Goal: Task Accomplishment & Management: Use online tool/utility

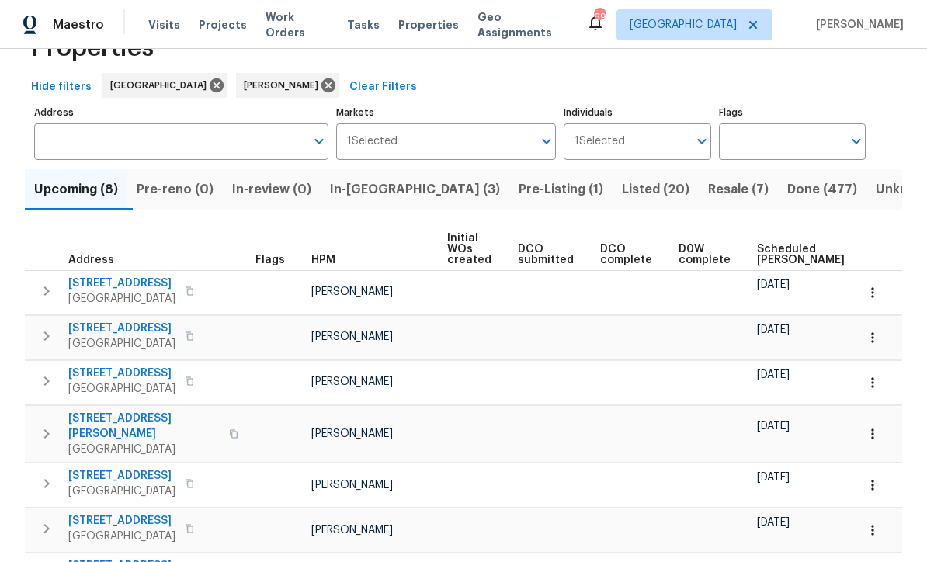
scroll to position [131, 0]
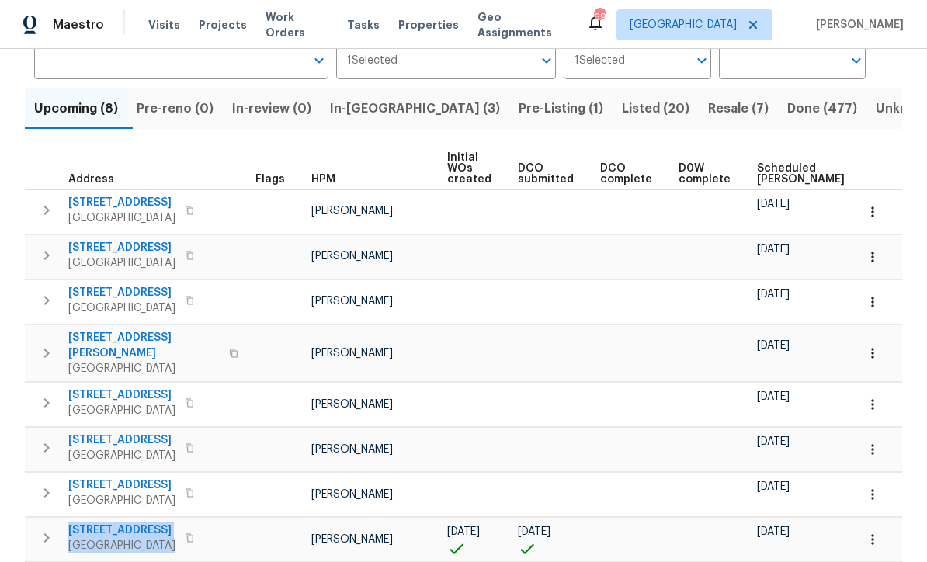
click at [871, 532] on icon "button" at bounding box center [873, 540] width 16 height 16
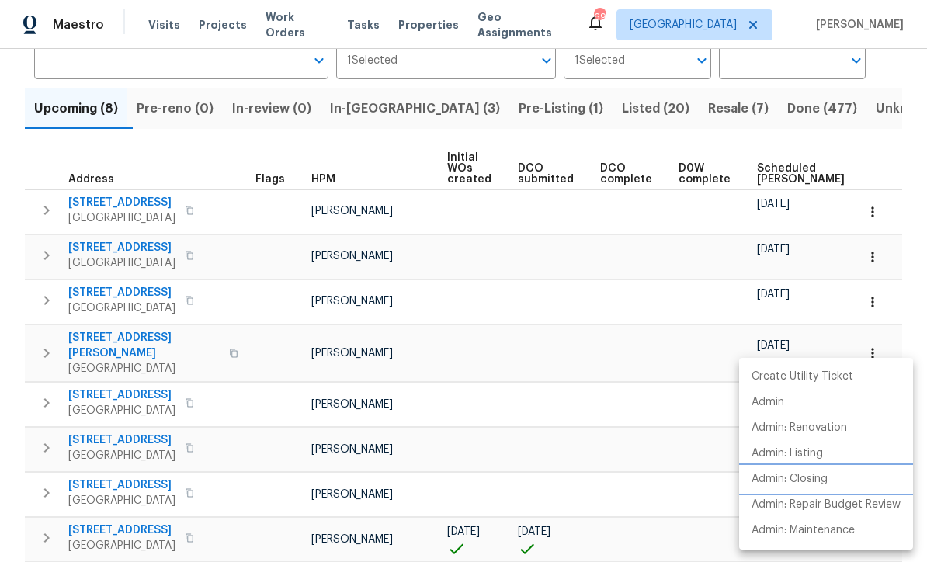
click at [828, 478] on p "Admin: Closing" at bounding box center [790, 479] width 76 height 16
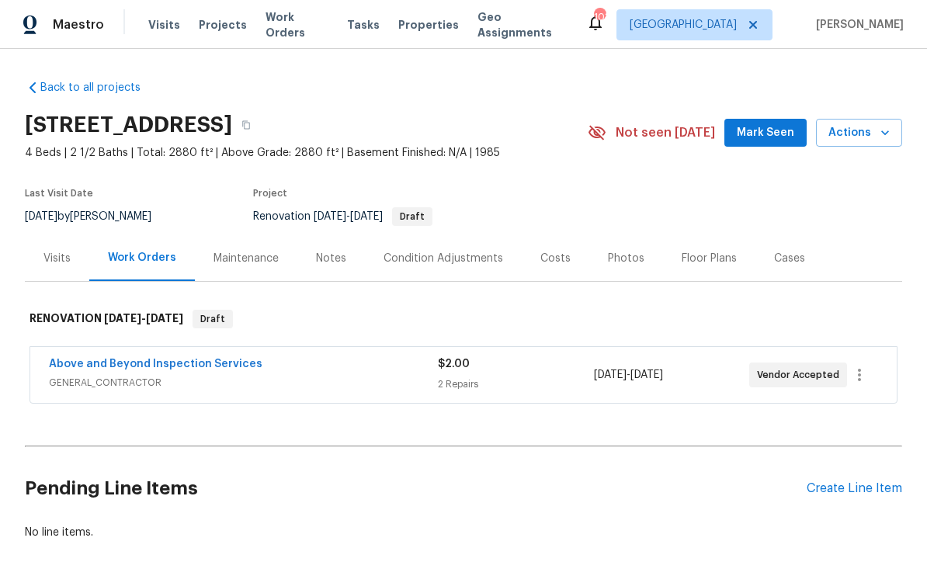
click at [70, 260] on div "Visits" at bounding box center [56, 259] width 27 height 16
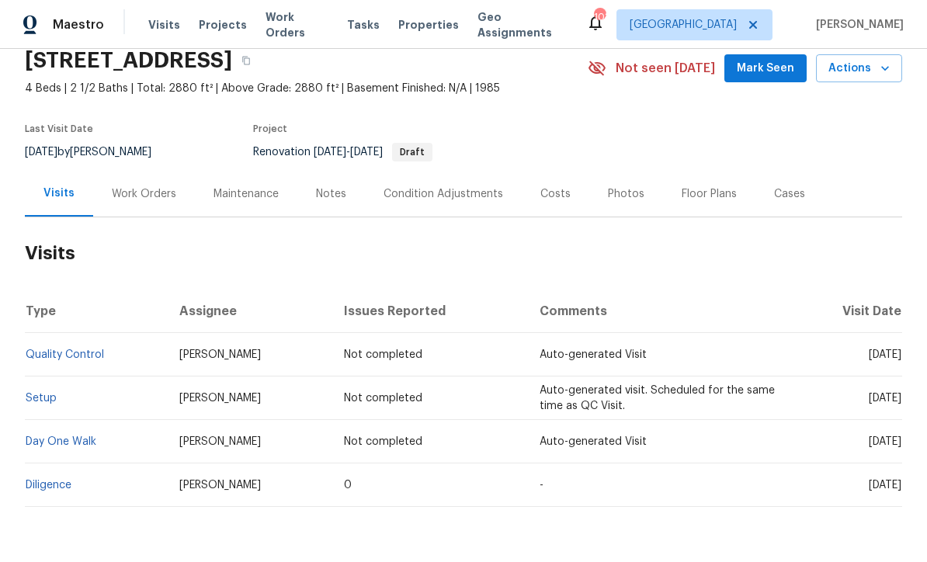
scroll to position [64, 0]
click at [46, 481] on link "Diligence" at bounding box center [49, 486] width 46 height 11
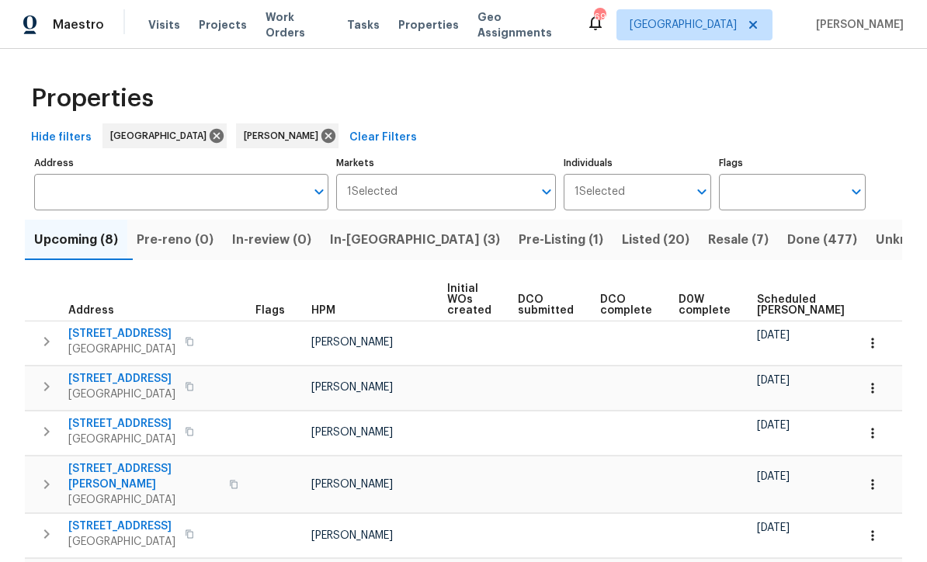
scroll to position [131, 0]
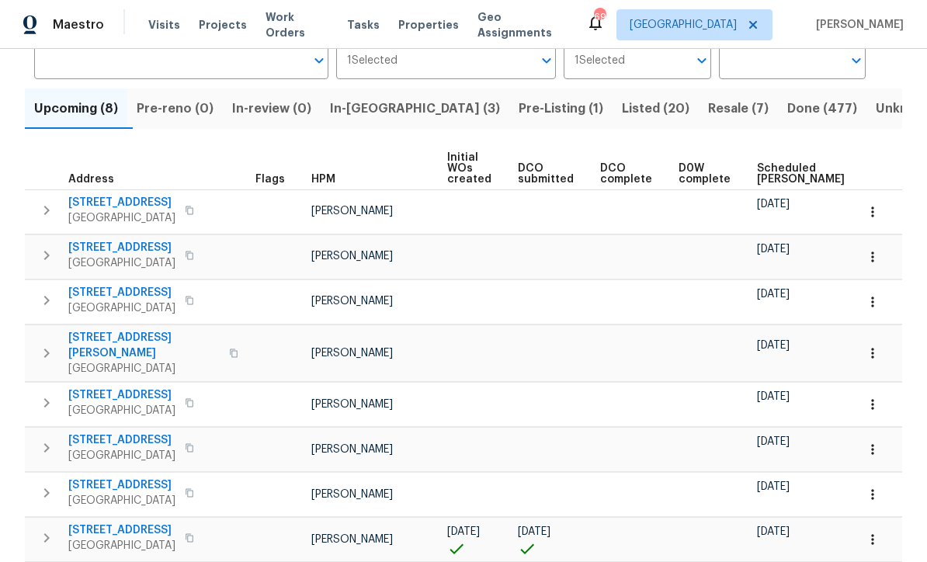
click at [381, 110] on span "In-reno (3)" at bounding box center [415, 109] width 170 height 22
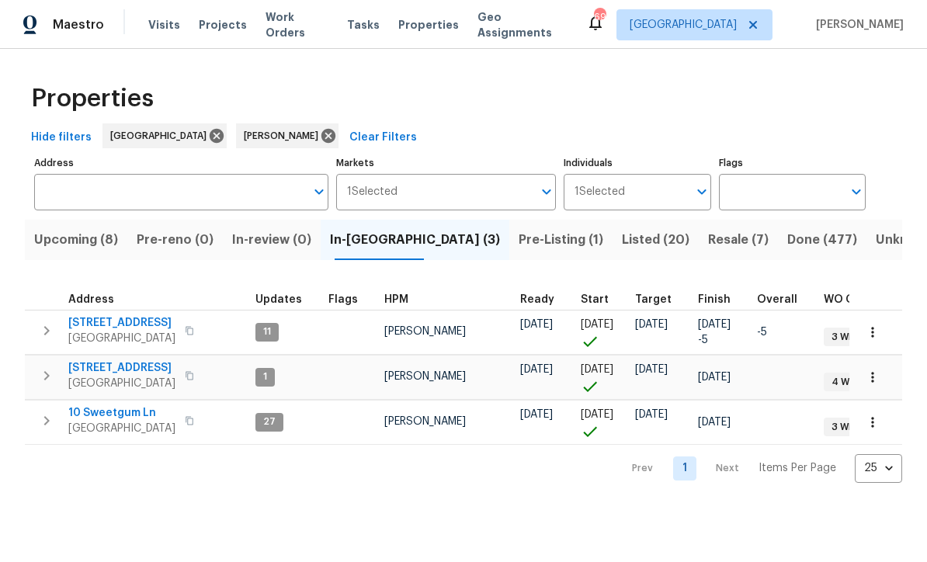
click at [878, 376] on icon "button" at bounding box center [873, 378] width 16 height 16
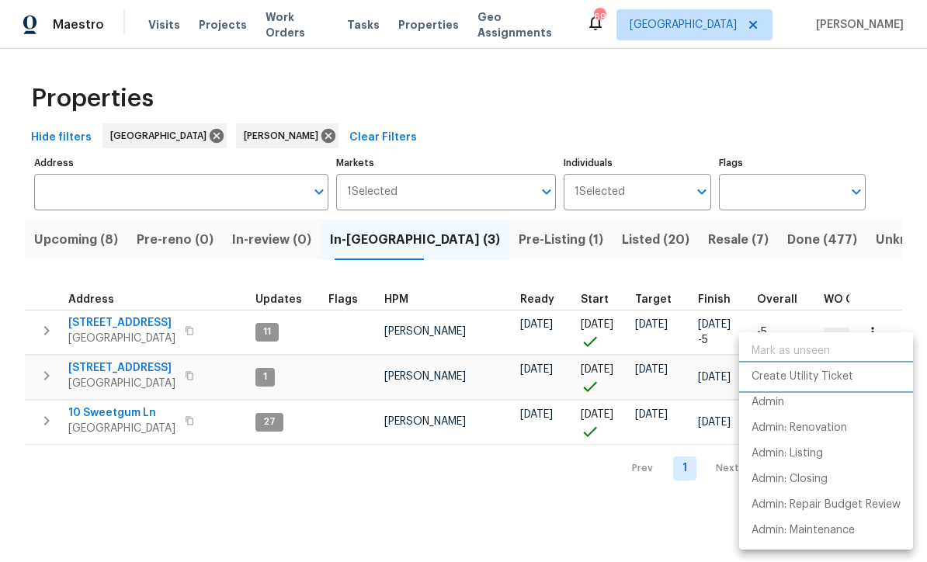
click at [837, 371] on p "Create Utility Ticket" at bounding box center [803, 377] width 102 height 16
click at [839, 426] on p "Admin: Renovation" at bounding box center [800, 428] width 96 height 16
click at [347, 493] on div at bounding box center [463, 281] width 927 height 562
